Goal: Task Accomplishment & Management: Use online tool/utility

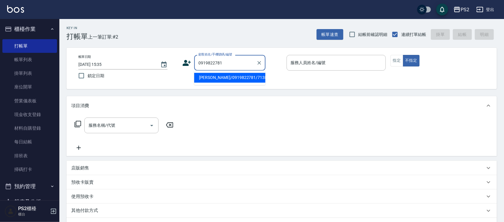
type input "康茗琇/0919822781/713833"
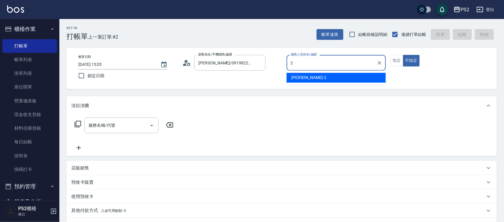
type input "Jason-2"
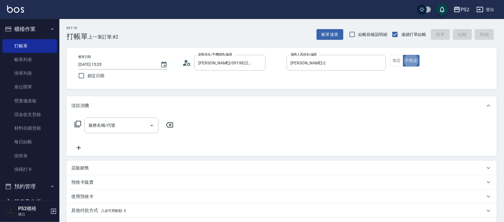
type button "false"
click at [78, 125] on icon at bounding box center [77, 124] width 7 height 7
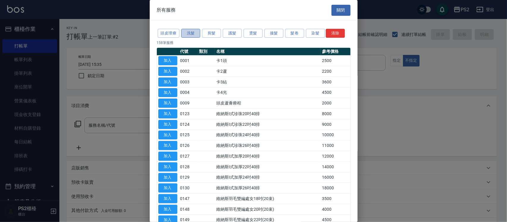
click at [195, 34] on button "洗髮" at bounding box center [190, 33] width 19 height 9
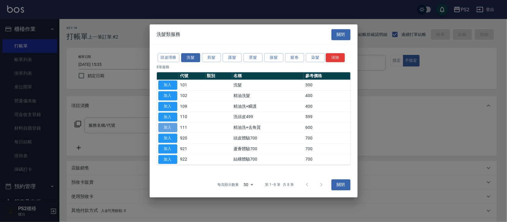
click at [171, 129] on button "加入" at bounding box center [167, 127] width 19 height 9
type input "精油洗+去角質(111)"
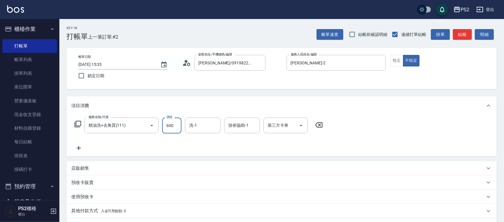
click at [171, 124] on input "600" at bounding box center [171, 126] width 19 height 16
type input "700"
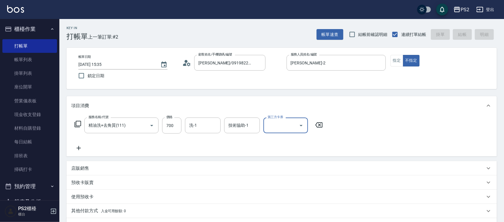
type input "2025/09/16 16:56"
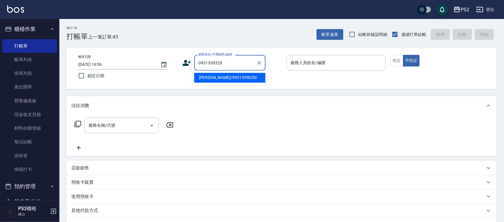
type input "蕭亞依/0931339328/"
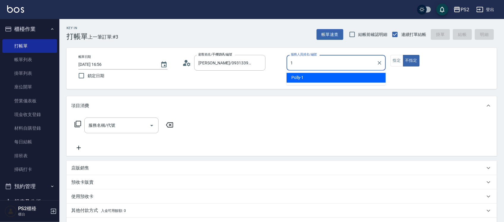
type input "Polly-1"
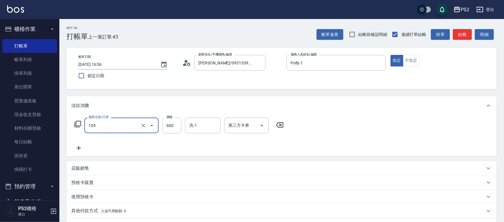
type input "A級洗剪600(105)"
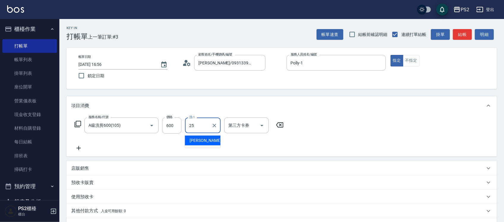
type input "Allan-25"
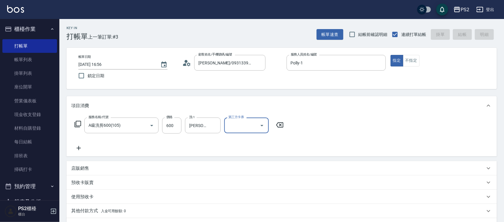
type input "2025/09/16 16:58"
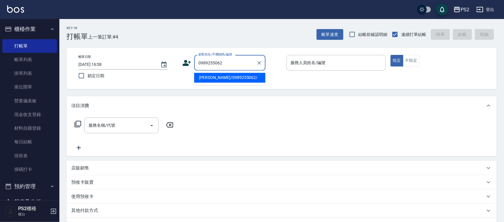
type input "林佳穎/0989255062/"
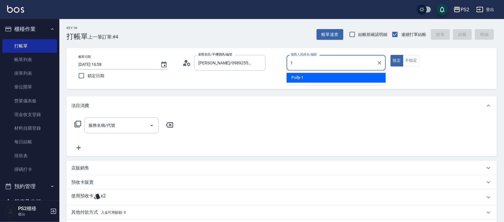
type input "Polly-1"
type button "true"
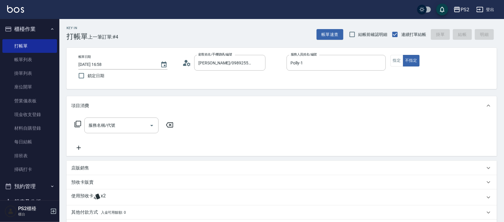
click at [78, 124] on icon at bounding box center [77, 124] width 7 height 7
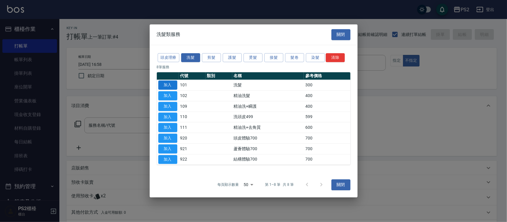
click at [175, 85] on button "加入" at bounding box center [167, 85] width 19 height 9
type input "洗髮(101)"
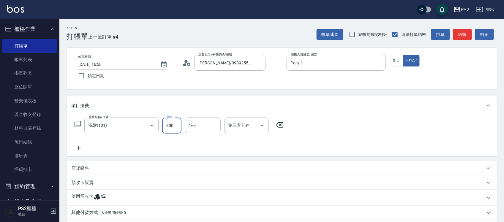
click at [170, 128] on input "300" at bounding box center [171, 126] width 19 height 16
type input "400"
type input "培芯-33"
